Goal: Find specific page/section: Find specific page/section

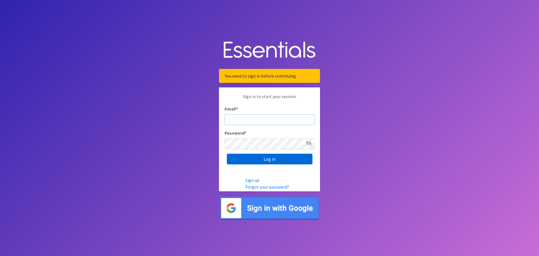
type input "dustin@lincolnhygienenetwork.org"
click at [261, 158] on input "Log in" at bounding box center [270, 158] width 86 height 11
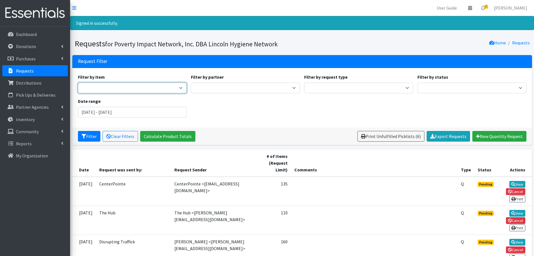
click at [134, 86] on select "archived. Cleanse: Hand Soap, liquid Baby/Toddler: Diapers, individual Baby/Tod…" at bounding box center [132, 87] width 109 height 11
select select "15546"
click at [78, 82] on select "archived. Cleanse: Hand Soap, liquid Baby/Toddler: Diapers, individual Baby/Tod…" at bounding box center [132, 87] width 109 height 11
click at [95, 135] on button "Filter" at bounding box center [89, 136] width 22 height 11
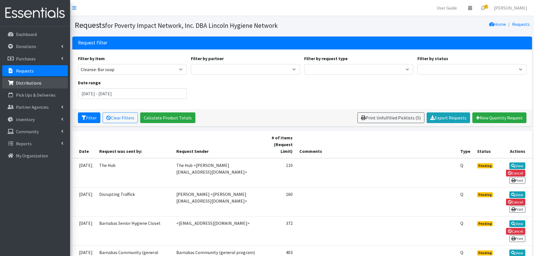
click at [35, 83] on p "Distributions" at bounding box center [29, 83] width 26 height 6
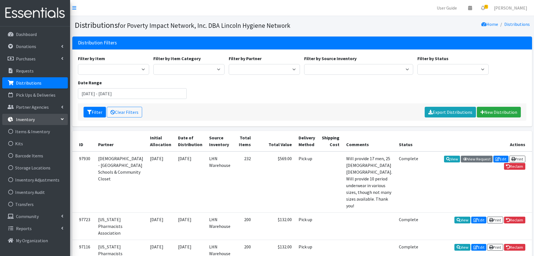
click at [26, 120] on p "Inventory" at bounding box center [25, 119] width 19 height 6
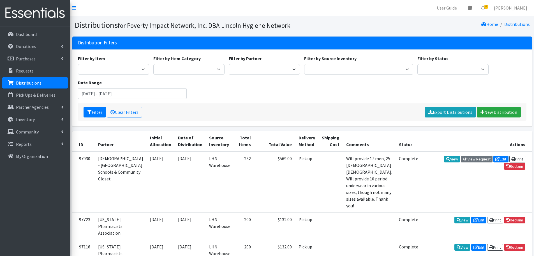
click at [26, 120] on p "Inventory" at bounding box center [25, 119] width 19 height 6
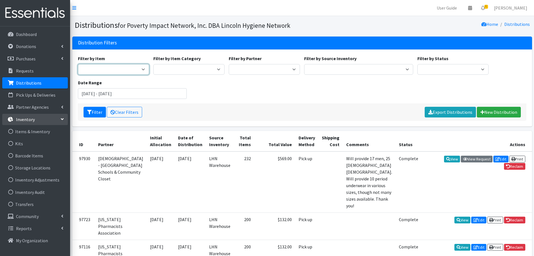
click at [103, 66] on select "archived. Cleanse: Hand Soap, liquid Baby/Toddler: Diapers, individual Baby/Tod…" at bounding box center [113, 69] width 71 height 11
select select "15546"
click at [78, 64] on select "archived. Cleanse: Hand Soap, liquid Baby/Toddler: Diapers, individual Baby/Tod…" at bounding box center [113, 69] width 71 height 11
click at [93, 113] on button "Filter" at bounding box center [95, 112] width 22 height 11
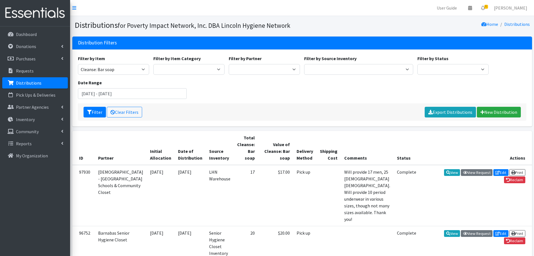
click at [36, 82] on p "Distributions" at bounding box center [29, 83] width 26 height 6
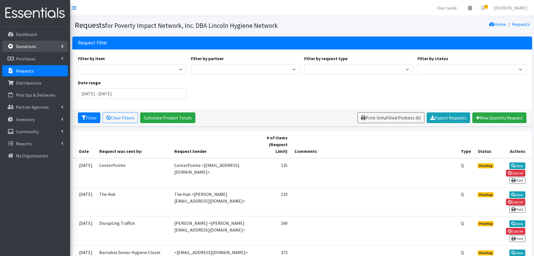
click at [28, 43] on p "Donations" at bounding box center [26, 46] width 20 height 6
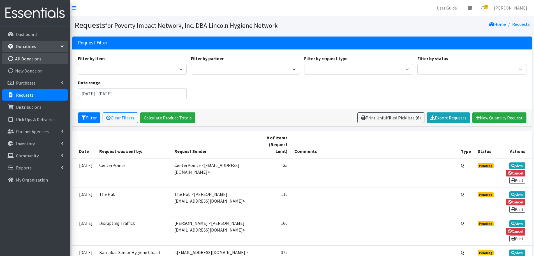
click at [28, 60] on link "All Donations" at bounding box center [35, 58] width 66 height 11
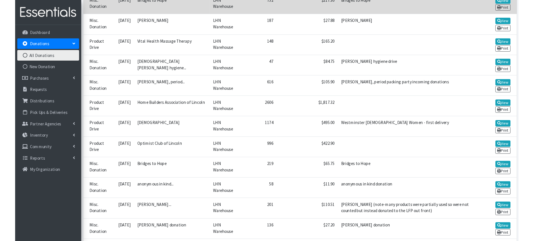
scroll to position [198, 0]
